Goal: Task Accomplishment & Management: Manage account settings

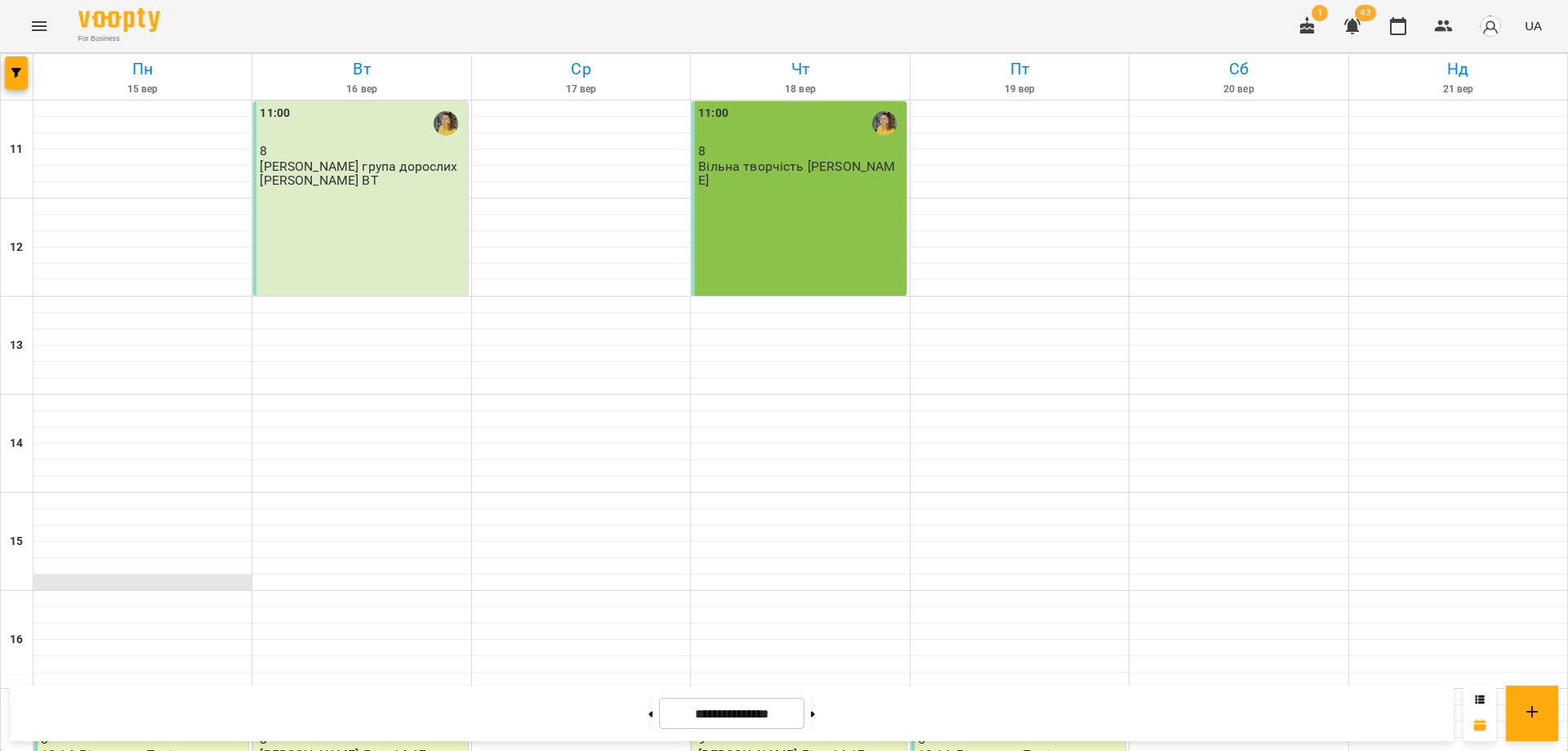
scroll to position [403, 0]
click at [40, 13] on button "Menu" at bounding box center [40, 27] width 40 height 40
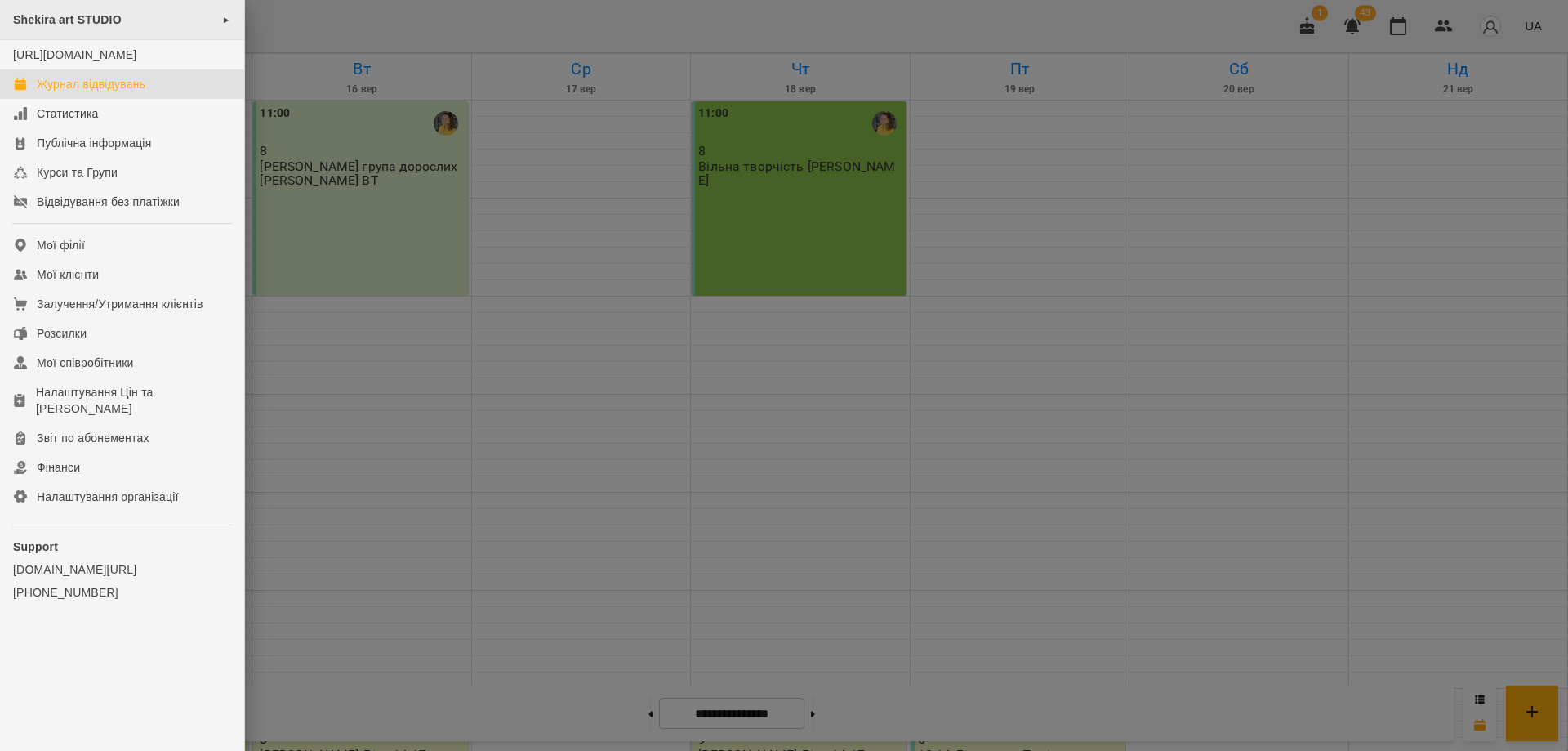
click at [116, 11] on div "Shekira art STUDIO ►" at bounding box center [122, 20] width 244 height 40
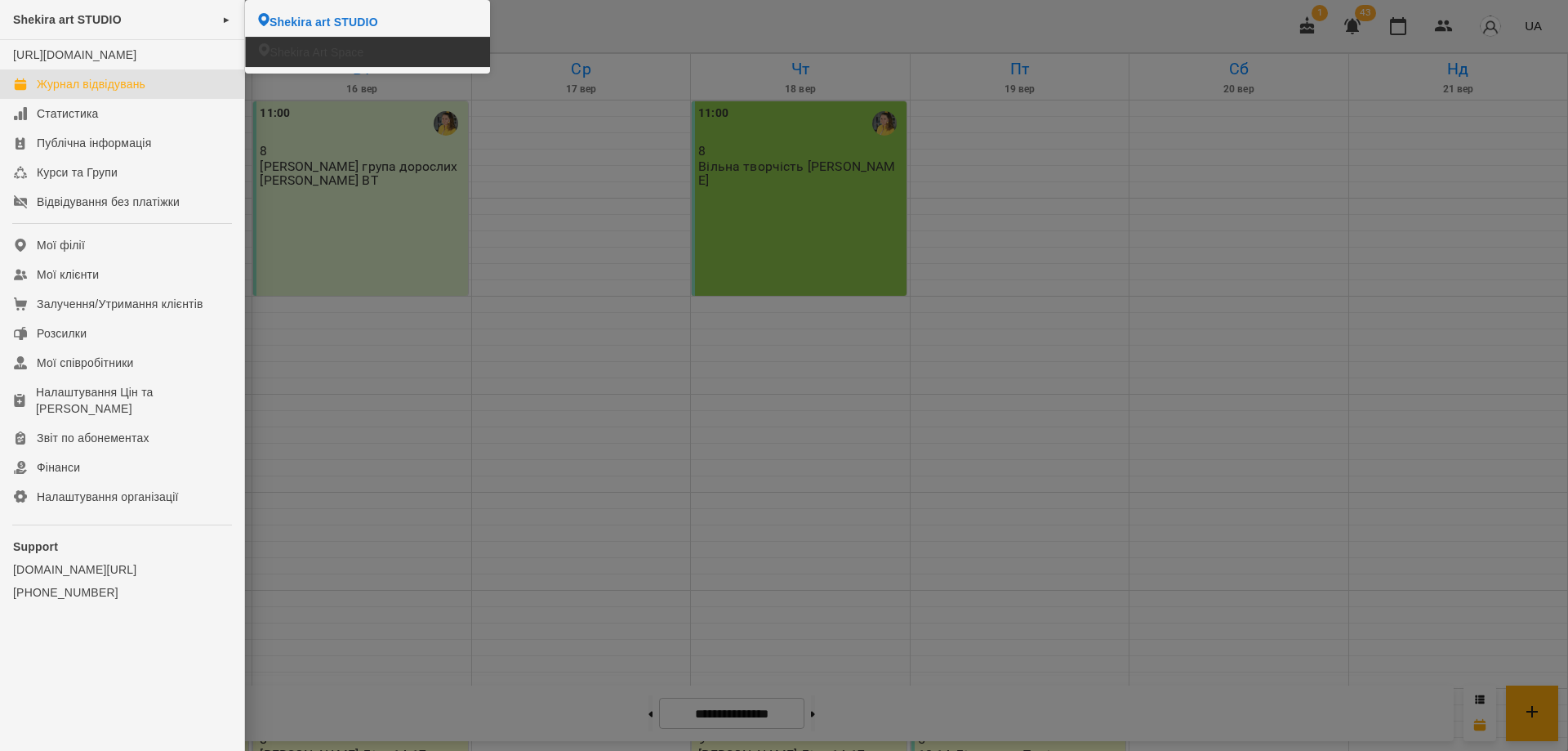
click at [414, 57] on li "Shekira Art Space" at bounding box center [367, 52] width 244 height 30
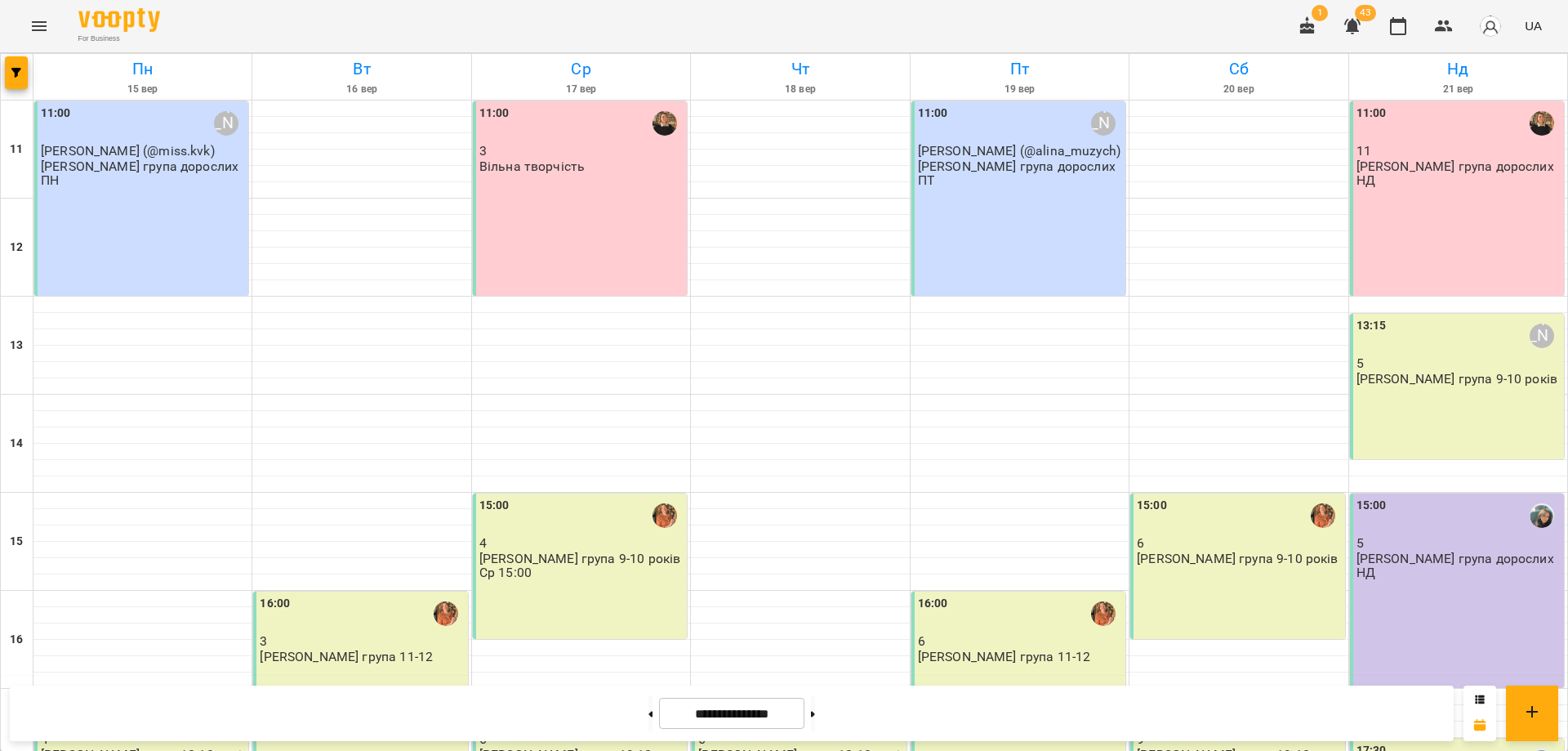
scroll to position [305, 0]
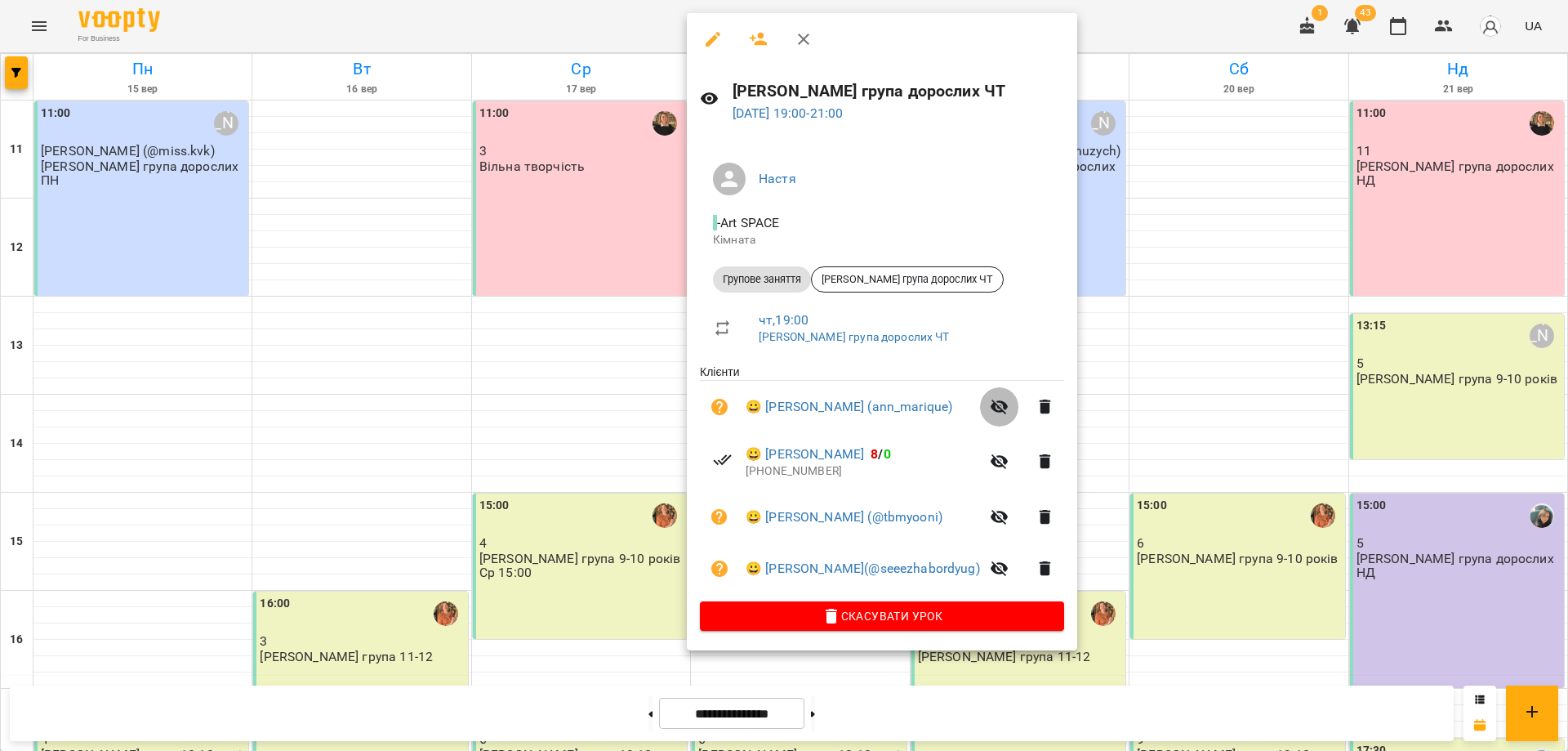
click at [981, 410] on button "button" at bounding box center [1000, 407] width 40 height 40
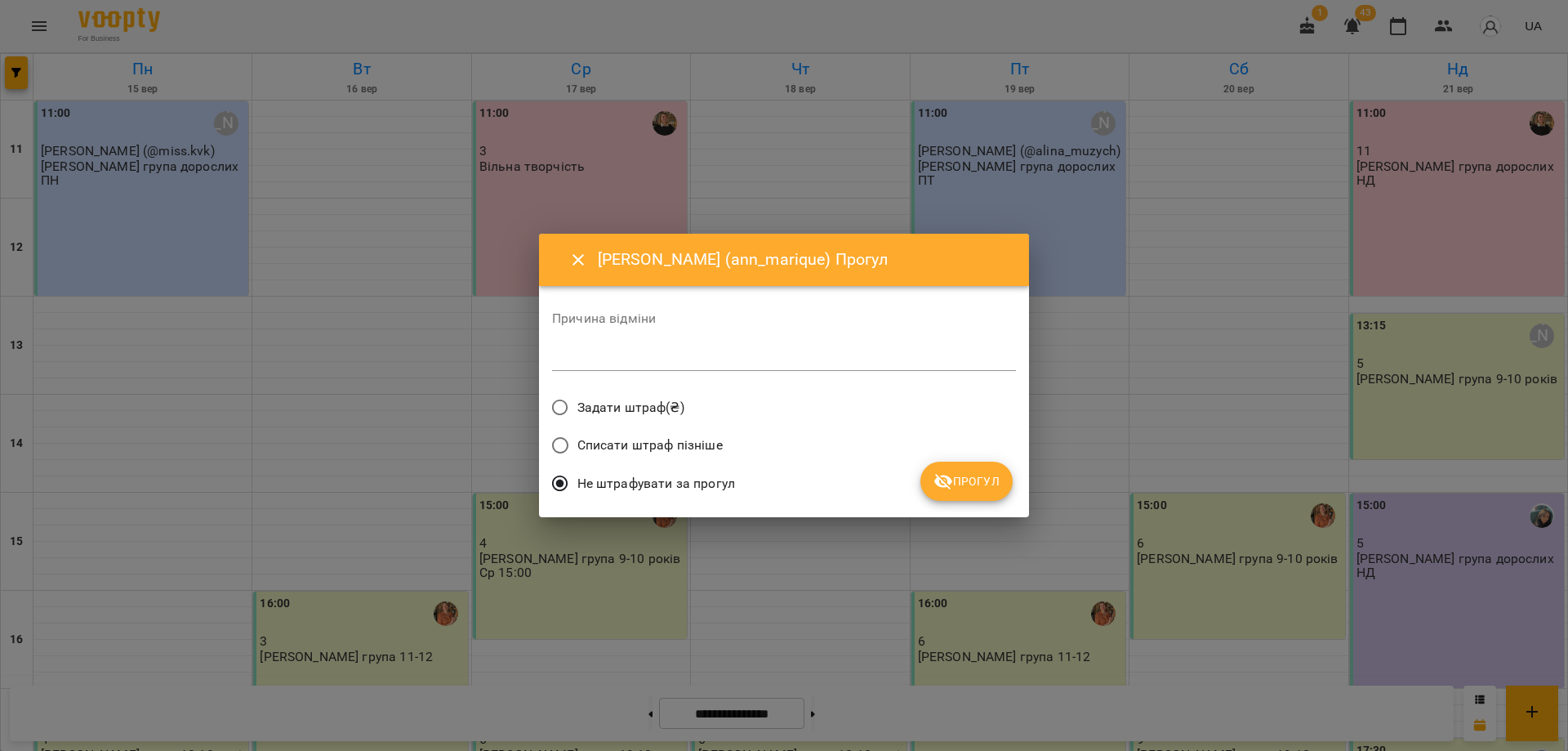
click at [981, 489] on span "Прогул" at bounding box center [966, 481] width 66 height 20
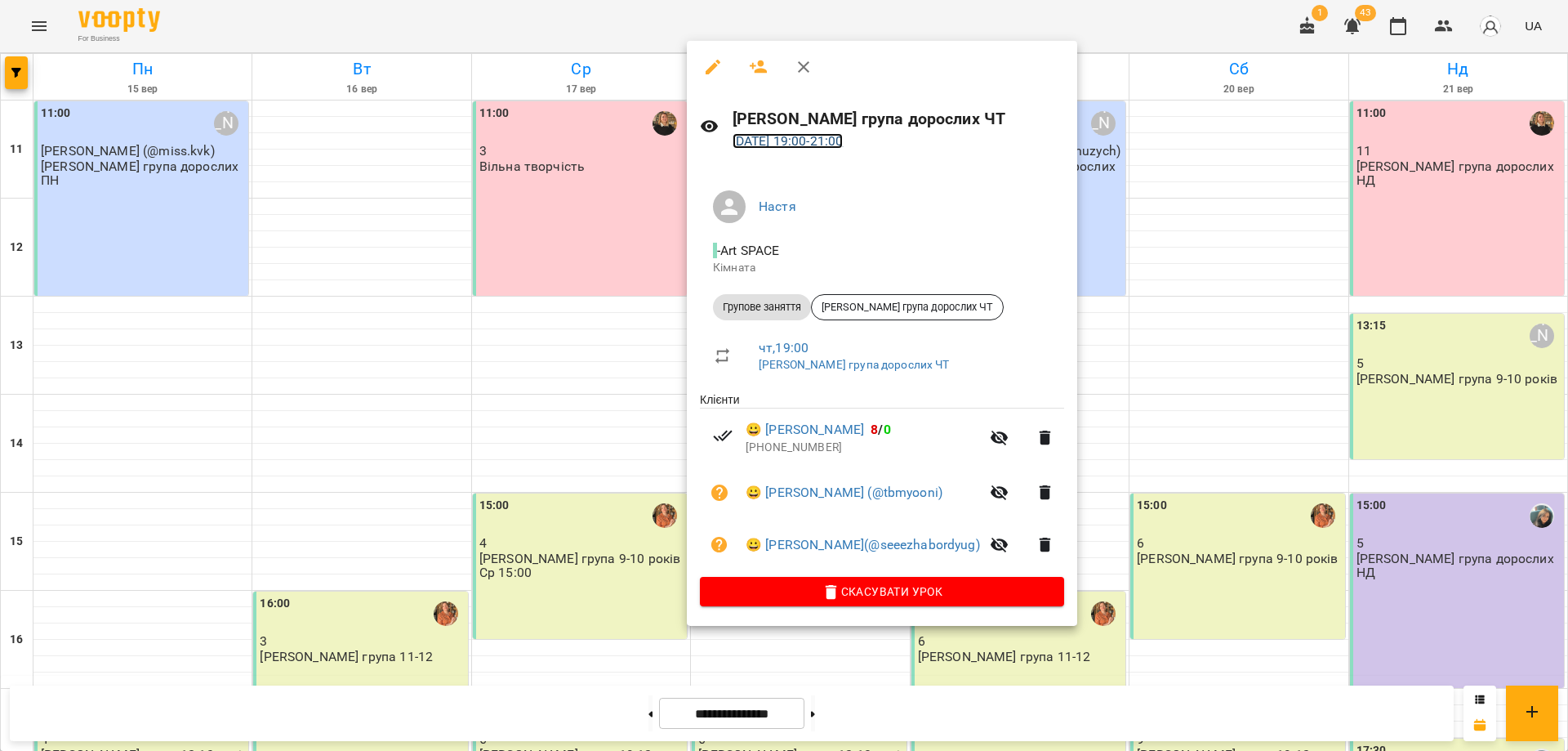
click at [773, 138] on link "[DATE] 19:00 - 21:00" at bounding box center [788, 141] width 111 height 15
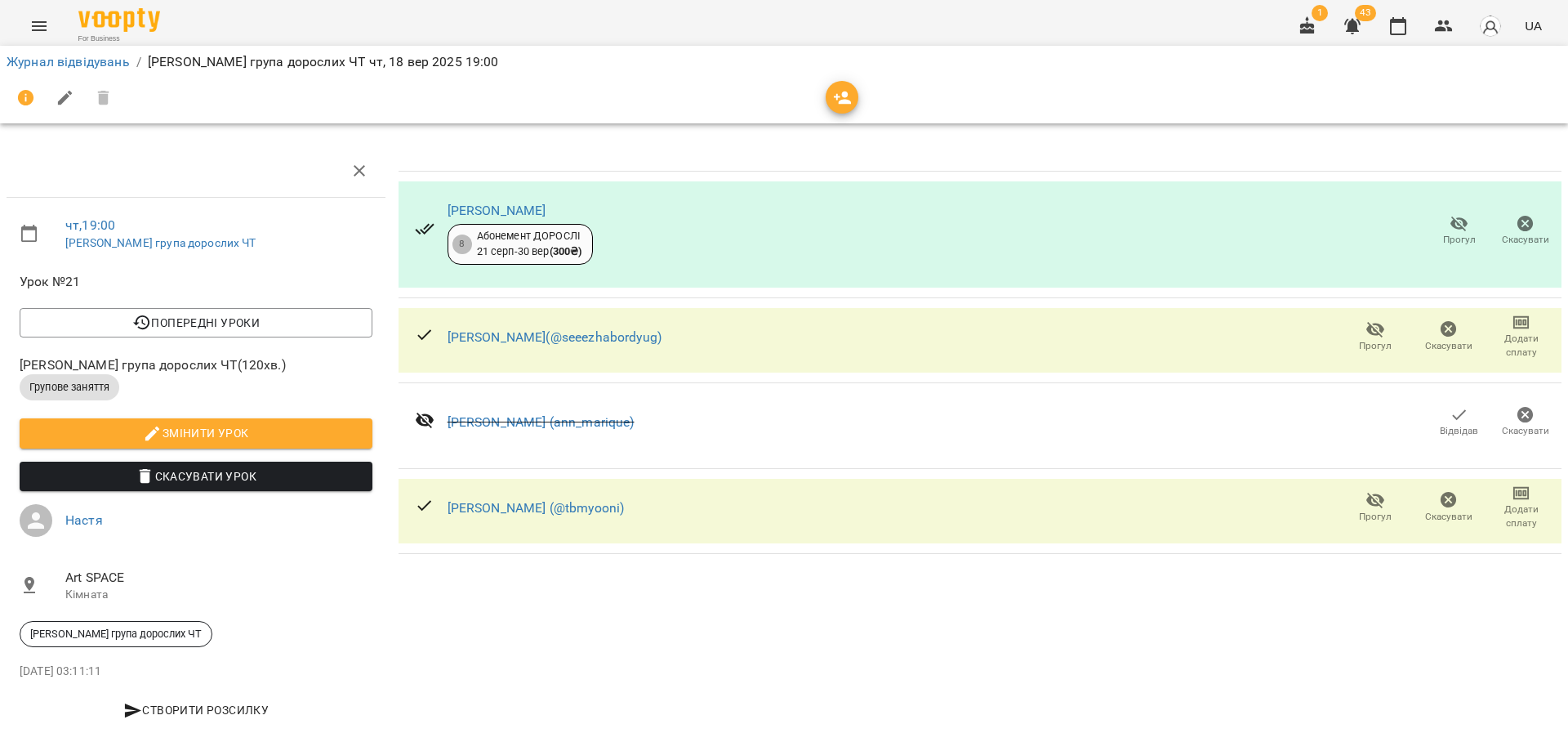
click at [839, 101] on icon "button" at bounding box center [843, 97] width 18 height 13
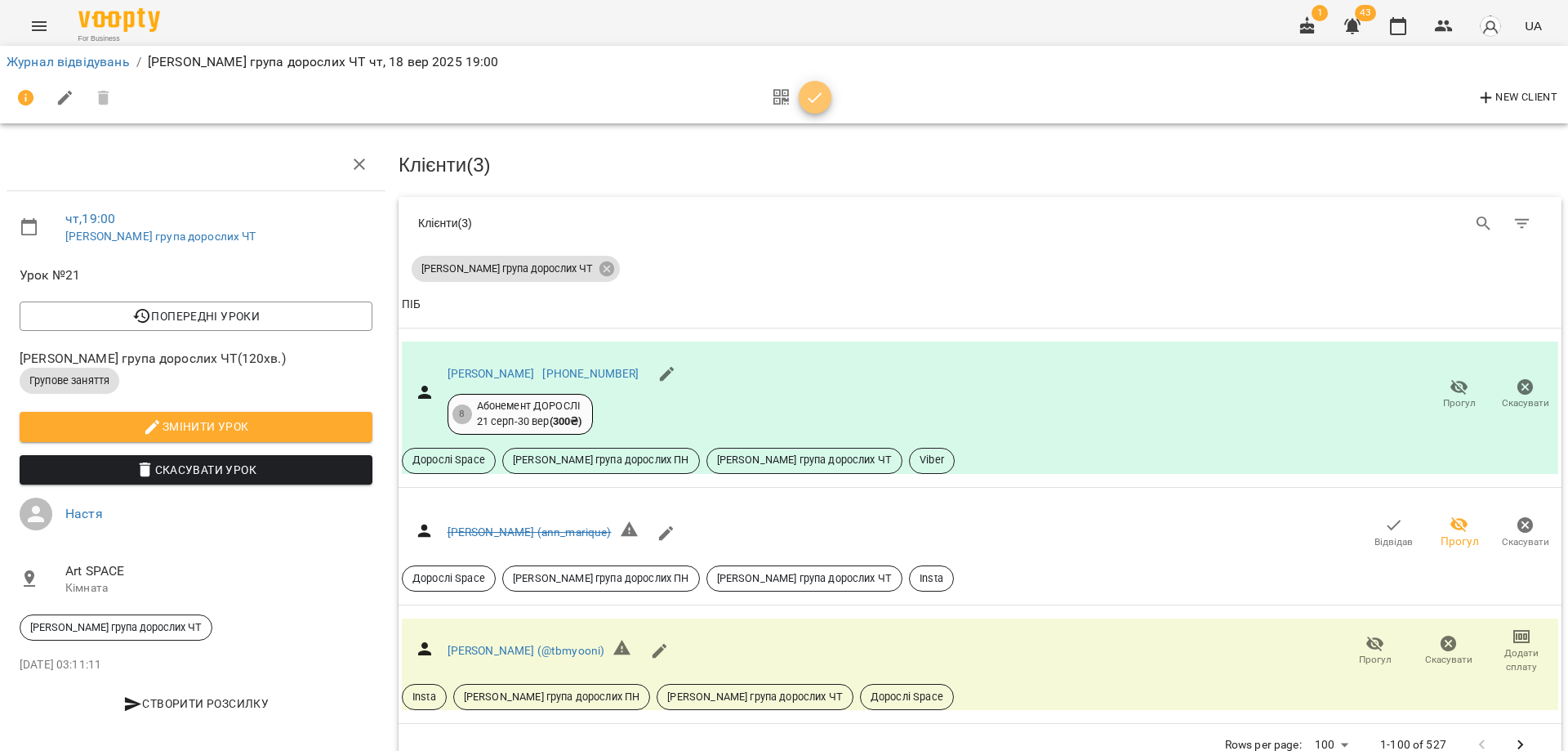
click at [821, 95] on icon "button" at bounding box center [815, 98] width 20 height 20
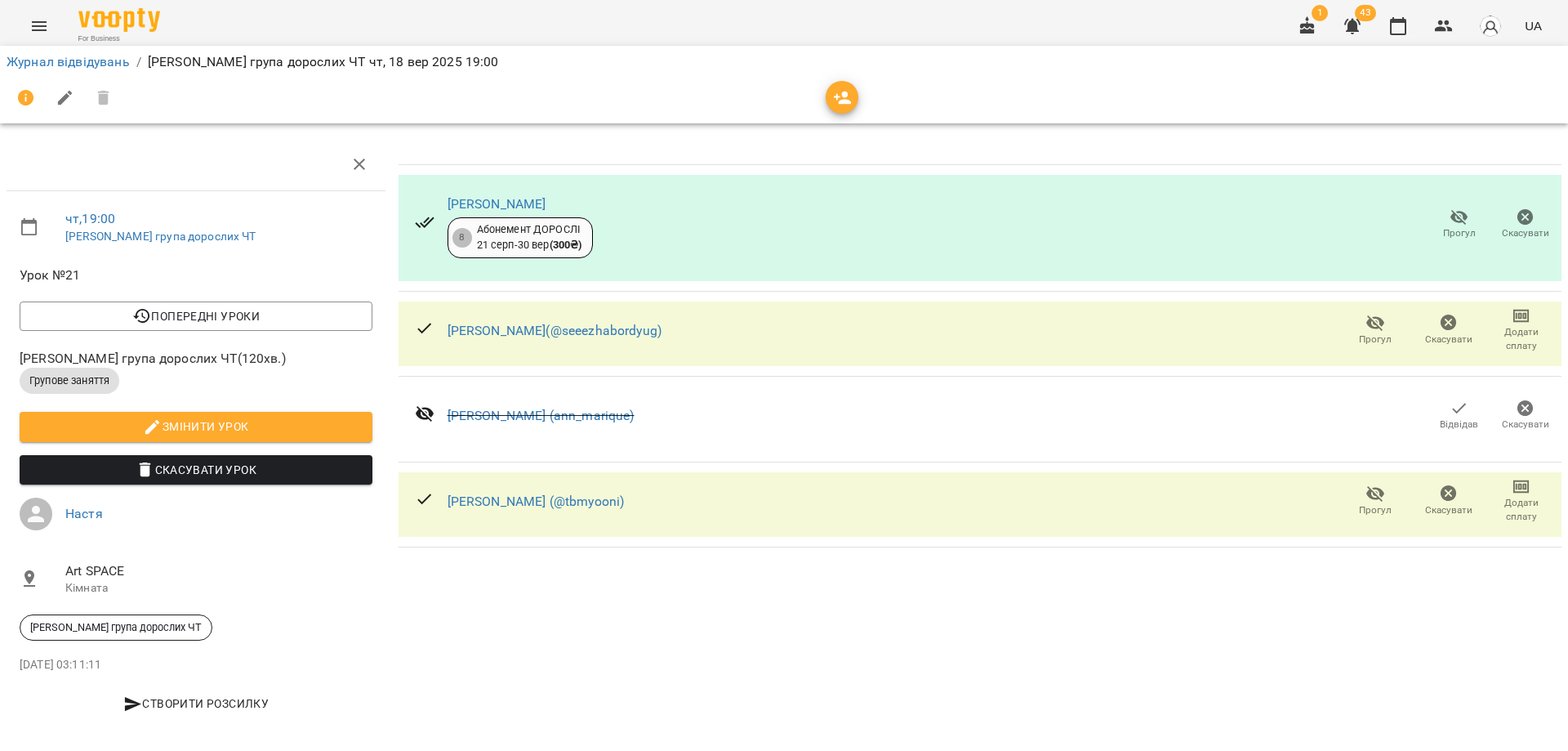
click at [832, 650] on div "[PERSON_NAME] 8 Абонемент ДОРОСЛІ [DATE] - [DATE] ( 300 ₴ ) Прогул Скасувати [P…" at bounding box center [981, 435] width 1177 height 607
click at [1408, 25] on icon "button" at bounding box center [1398, 26] width 20 height 20
